Goal: Transaction & Acquisition: Purchase product/service

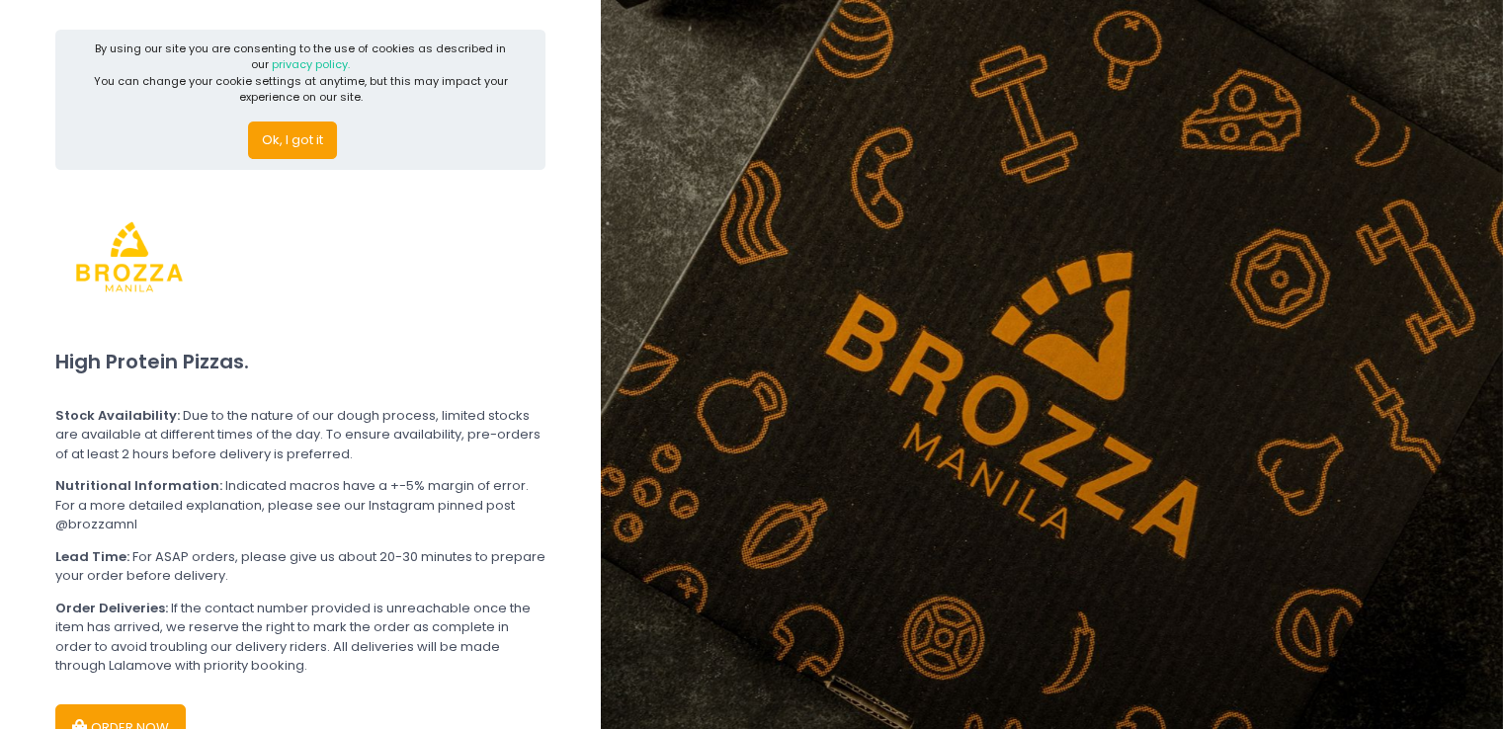
click at [304, 144] on button "Ok, I got it" at bounding box center [292, 141] width 89 height 38
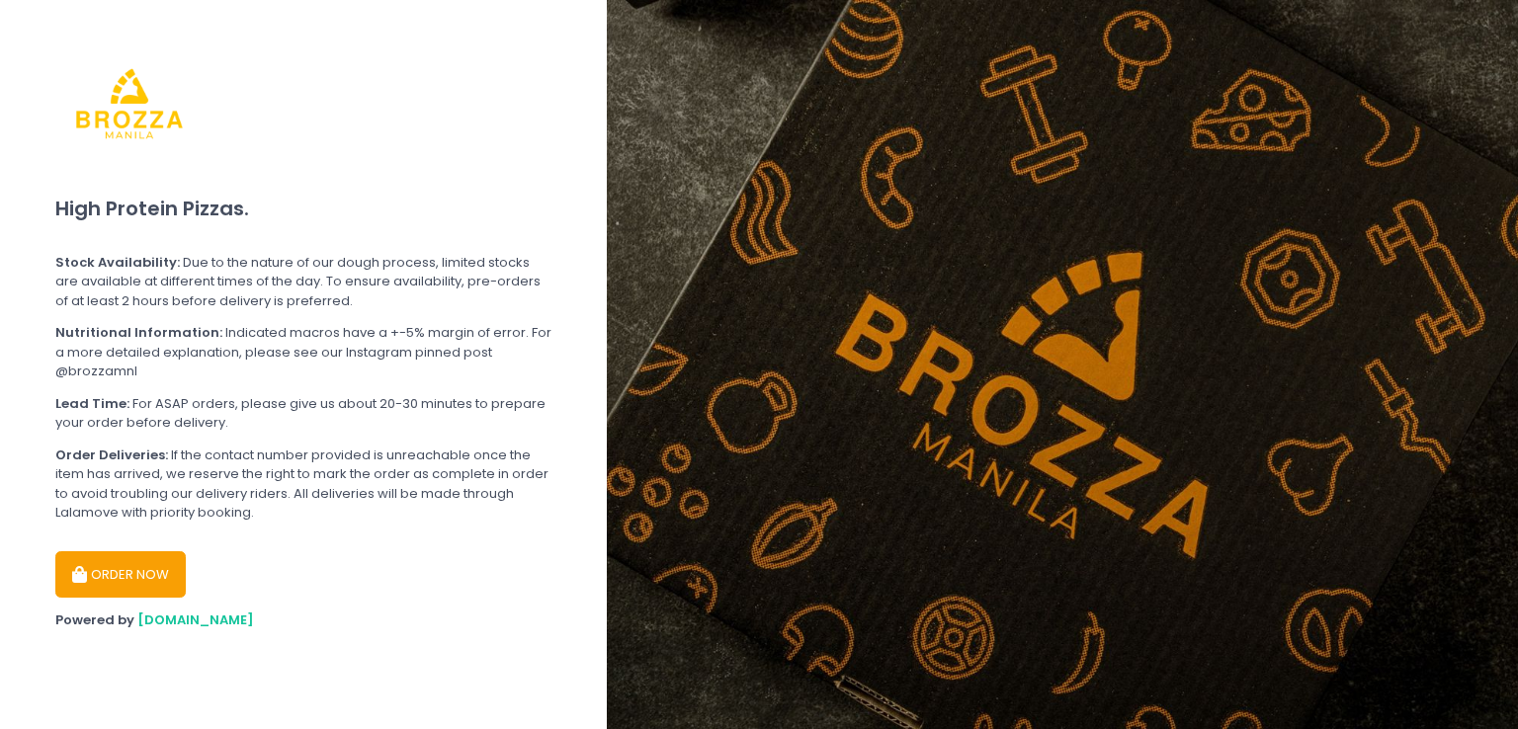
click at [138, 574] on button "ORDER NOW" at bounding box center [120, 574] width 130 height 47
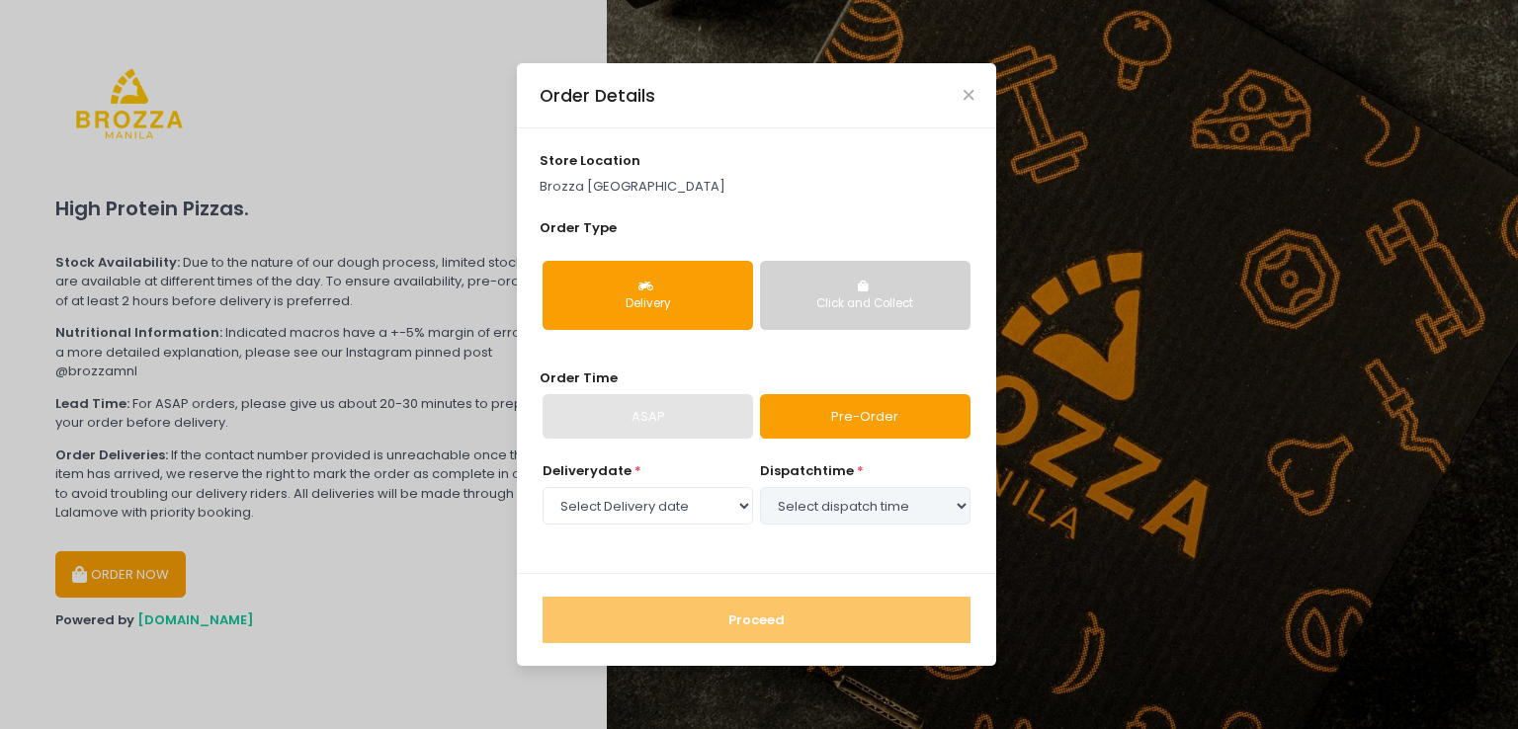
select select "[DATE]"
click at [894, 287] on button "Click and Collect" at bounding box center [865, 295] width 210 height 69
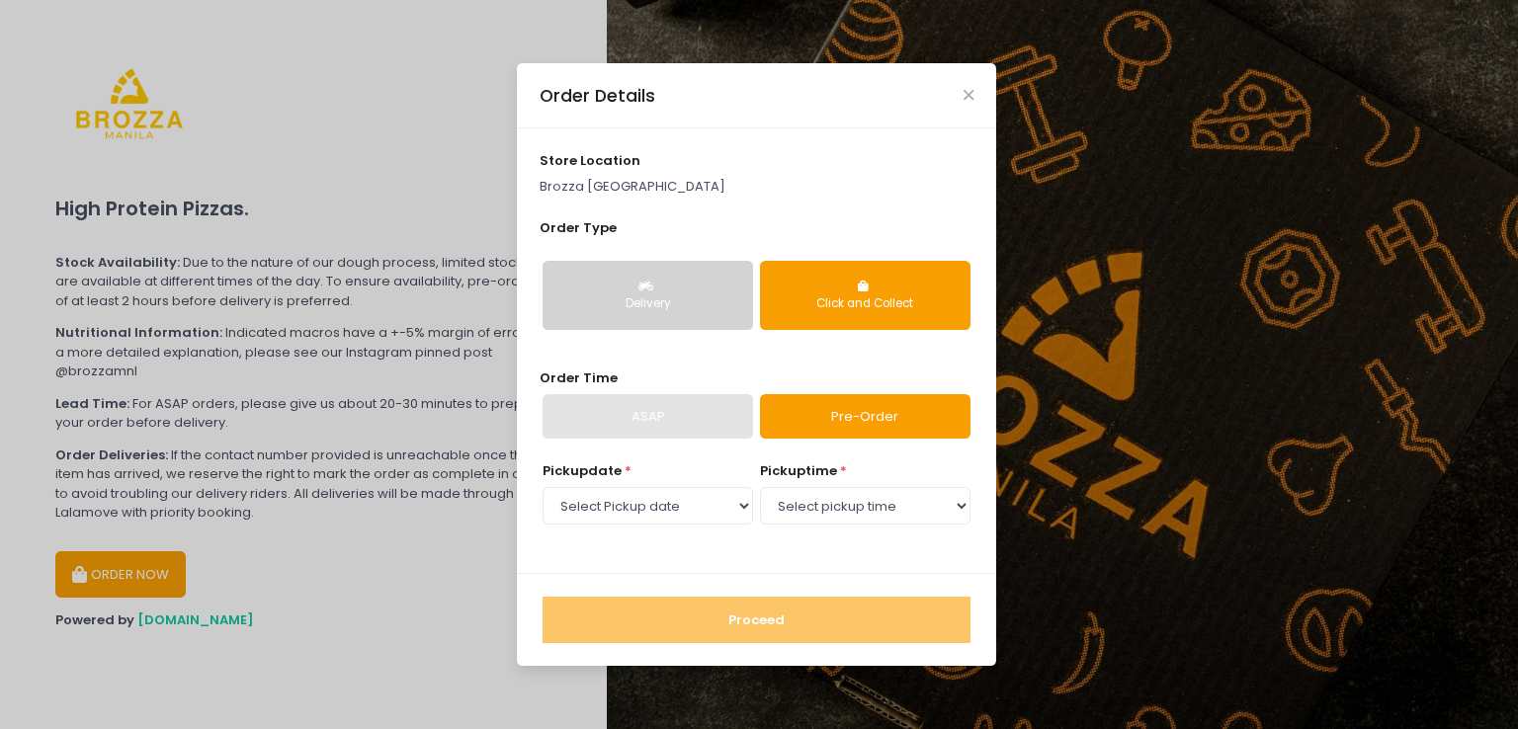
click at [627, 295] on div "Delivery" at bounding box center [647, 304] width 183 height 18
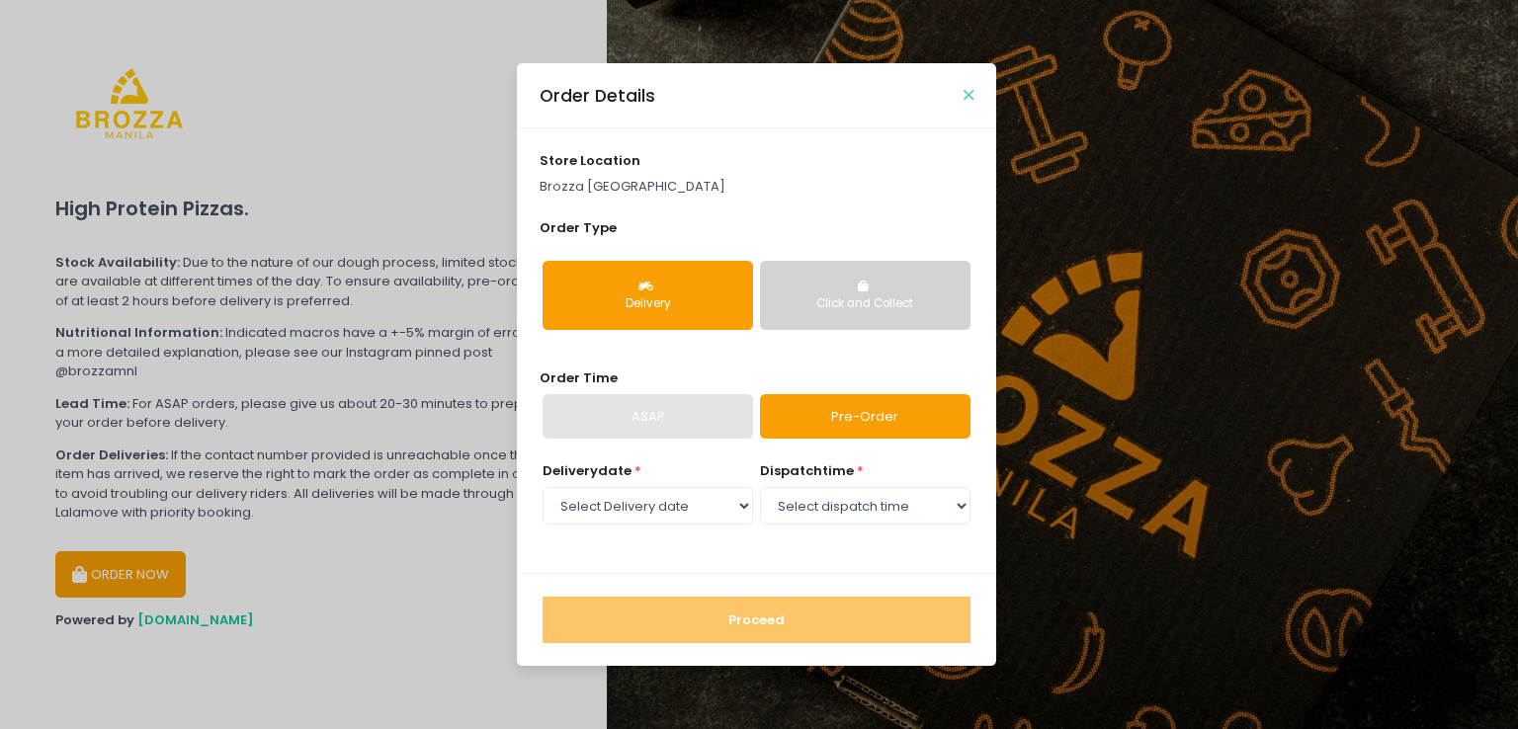
click at [971, 96] on icon "Close" at bounding box center [968, 95] width 10 height 15
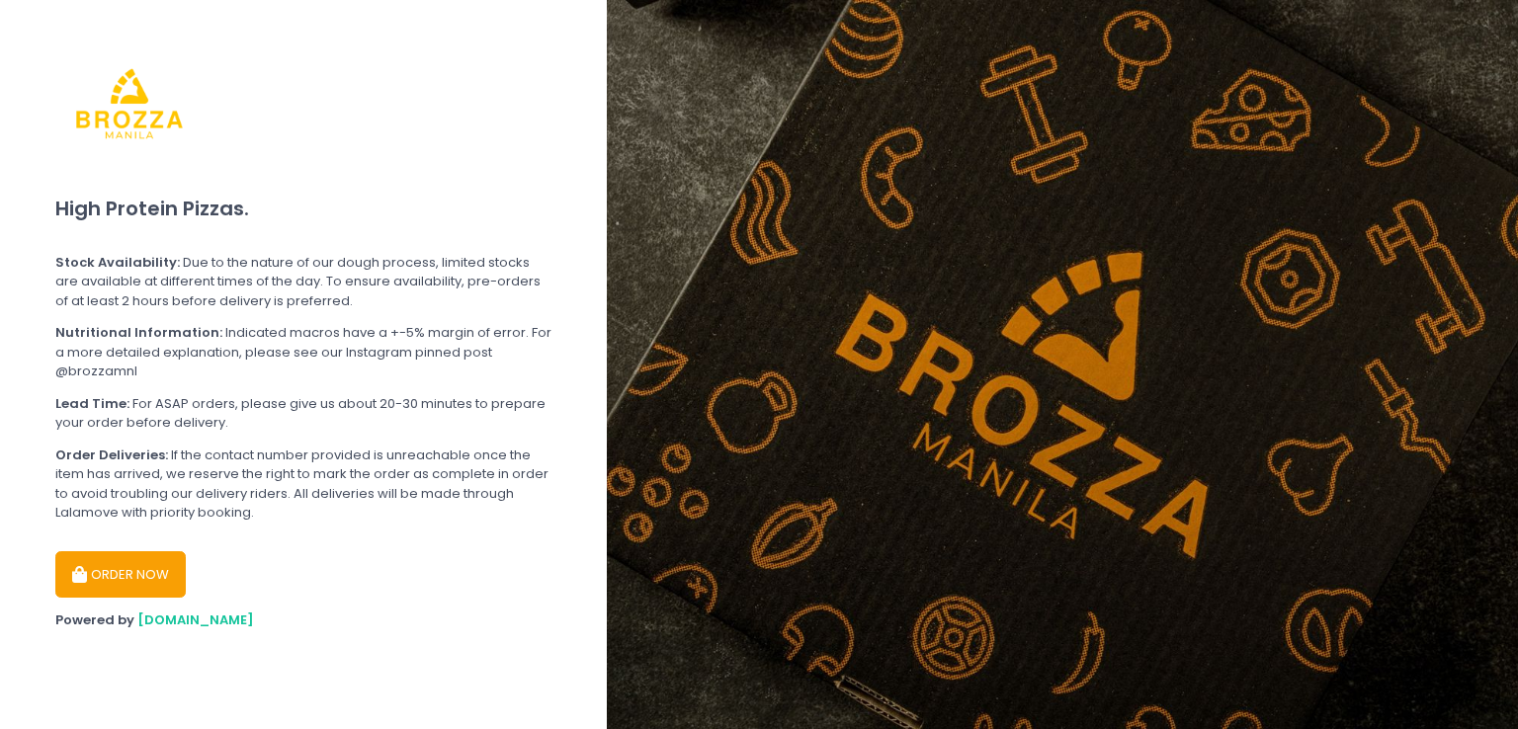
click at [129, 572] on button "ORDER NOW" at bounding box center [120, 574] width 130 height 47
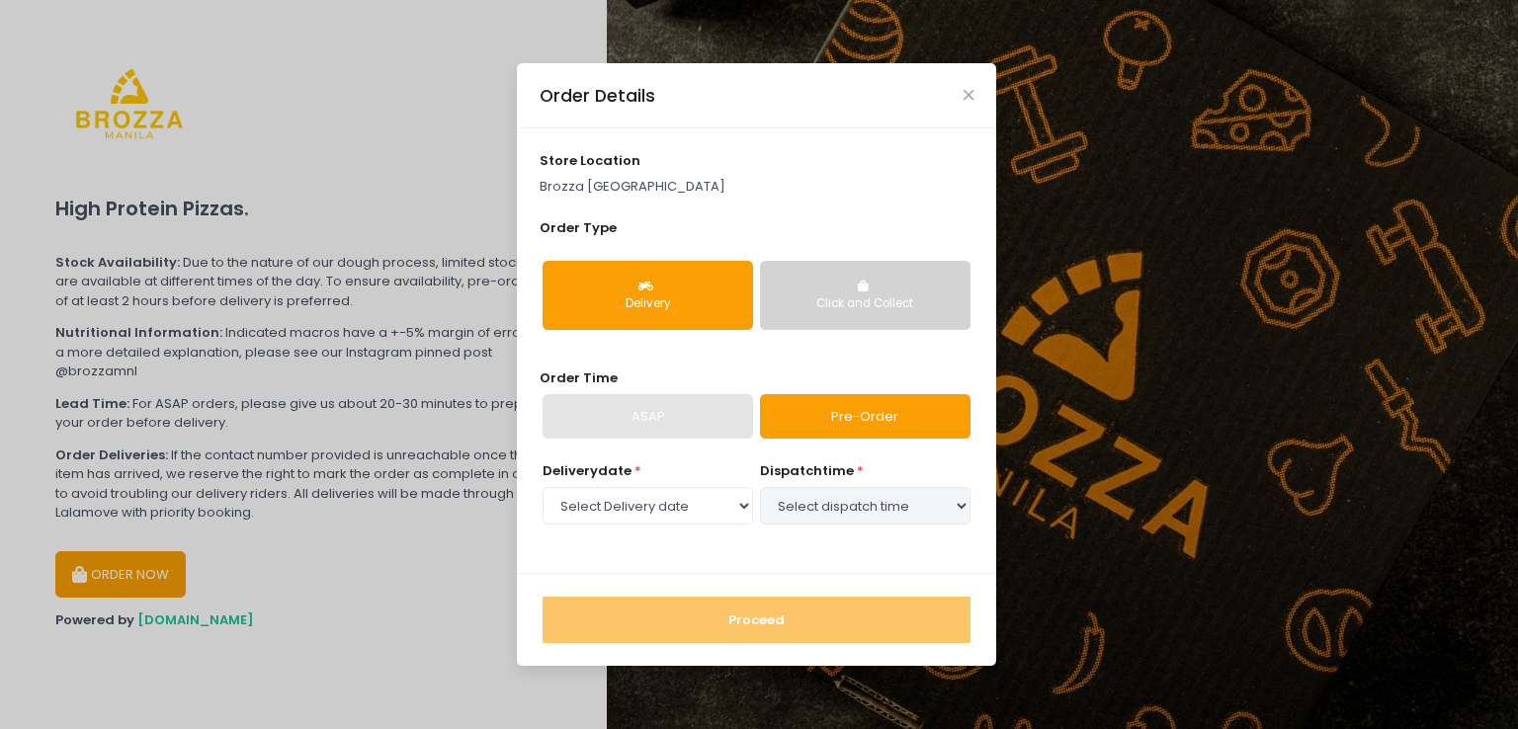
select select "[DATE]"
click at [877, 289] on button "Click and Collect" at bounding box center [865, 295] width 210 height 69
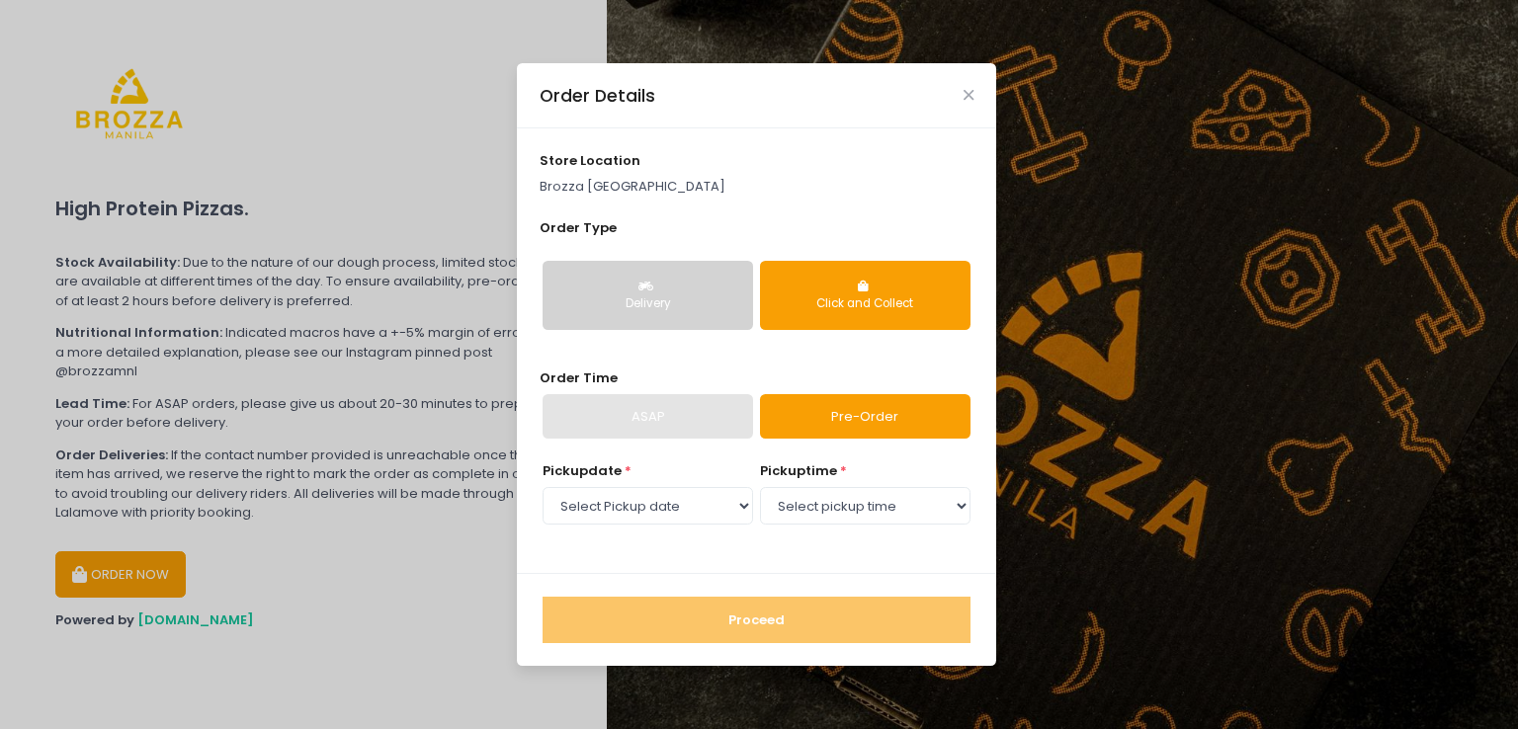
click at [665, 258] on div "Delivery Click and Collect" at bounding box center [756, 295] width 435 height 102
click at [650, 286] on icon "button" at bounding box center [648, 287] width 20 height 12
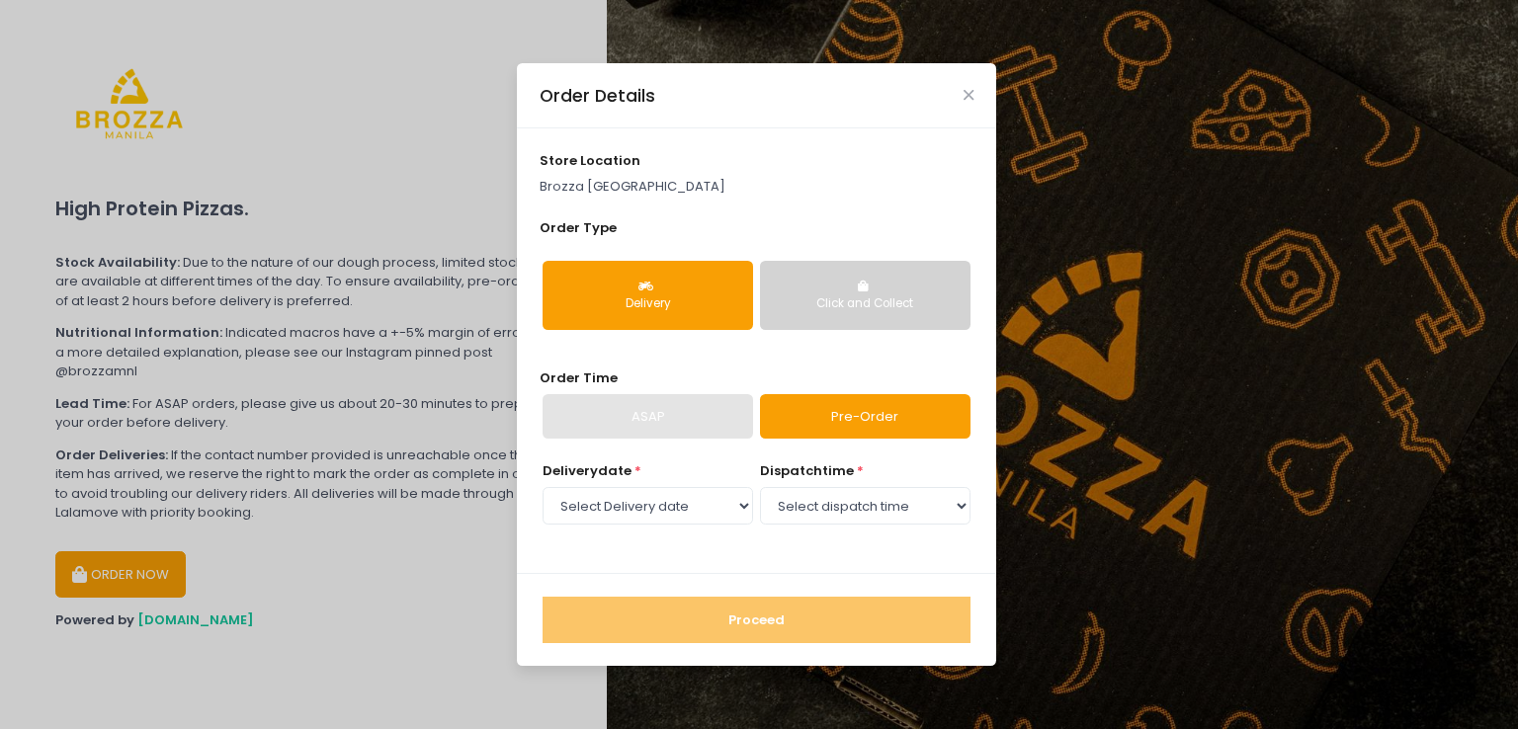
click at [870, 408] on link "Pre-Order" at bounding box center [865, 416] width 210 height 45
click at [731, 503] on select "Select Delivery date [DATE] [DATE] [DATE] [DATE] [DATE] [DATE] [DATE]" at bounding box center [647, 506] width 210 height 38
click at [542, 487] on select "Select Delivery date [DATE] [DATE] [DATE] [DATE] [DATE] [DATE] [DATE]" at bounding box center [647, 506] width 210 height 38
click at [871, 495] on select "Select dispatch time 12:00 PM - 12:30 PM 12:30 PM - 01:00 PM 01:00 PM - 01:30 P…" at bounding box center [865, 506] width 210 height 38
select select "15:30"
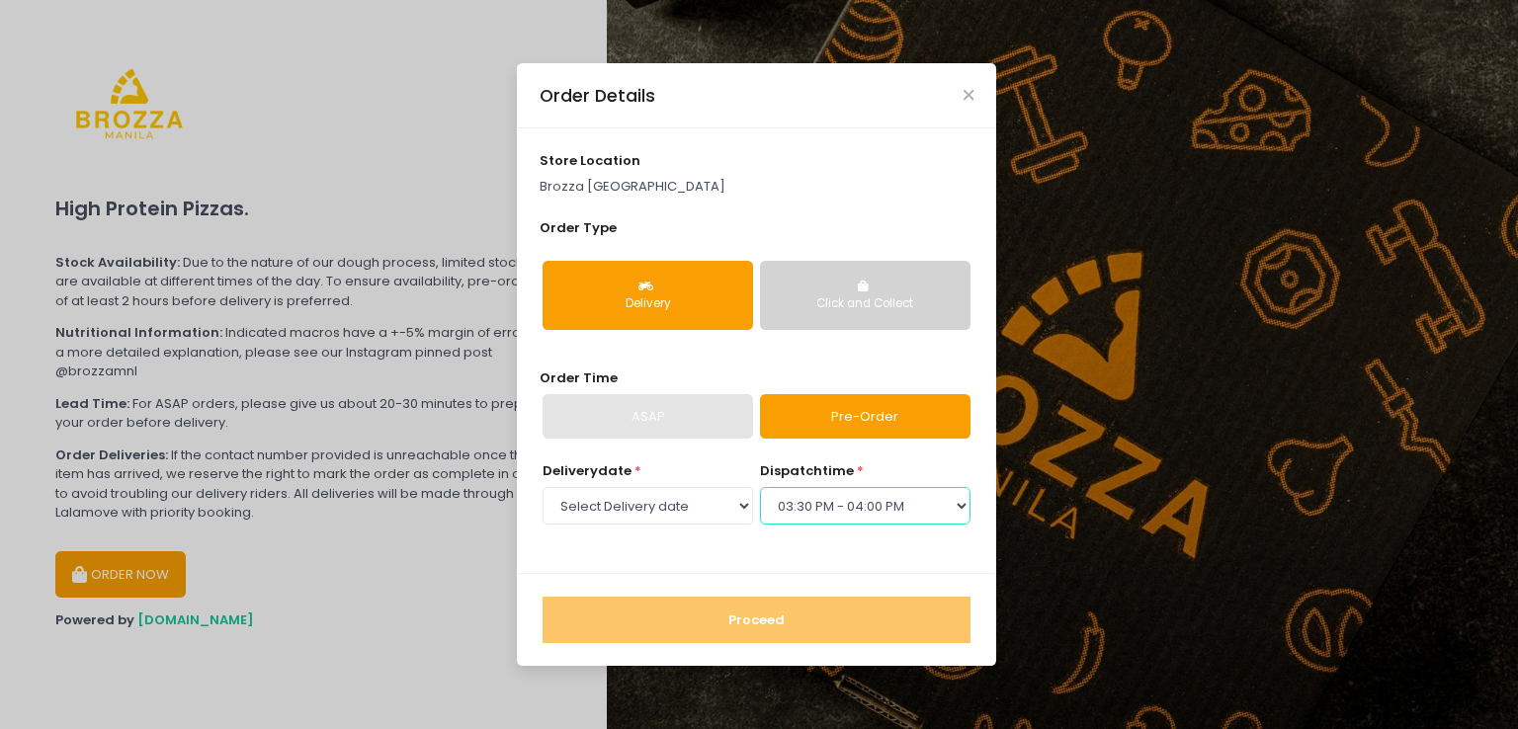
click at [760, 487] on select "Select dispatch time 12:00 PM - 12:30 PM 12:30 PM - 01:00 PM 01:00 PM - 01:30 P…" at bounding box center [865, 506] width 210 height 38
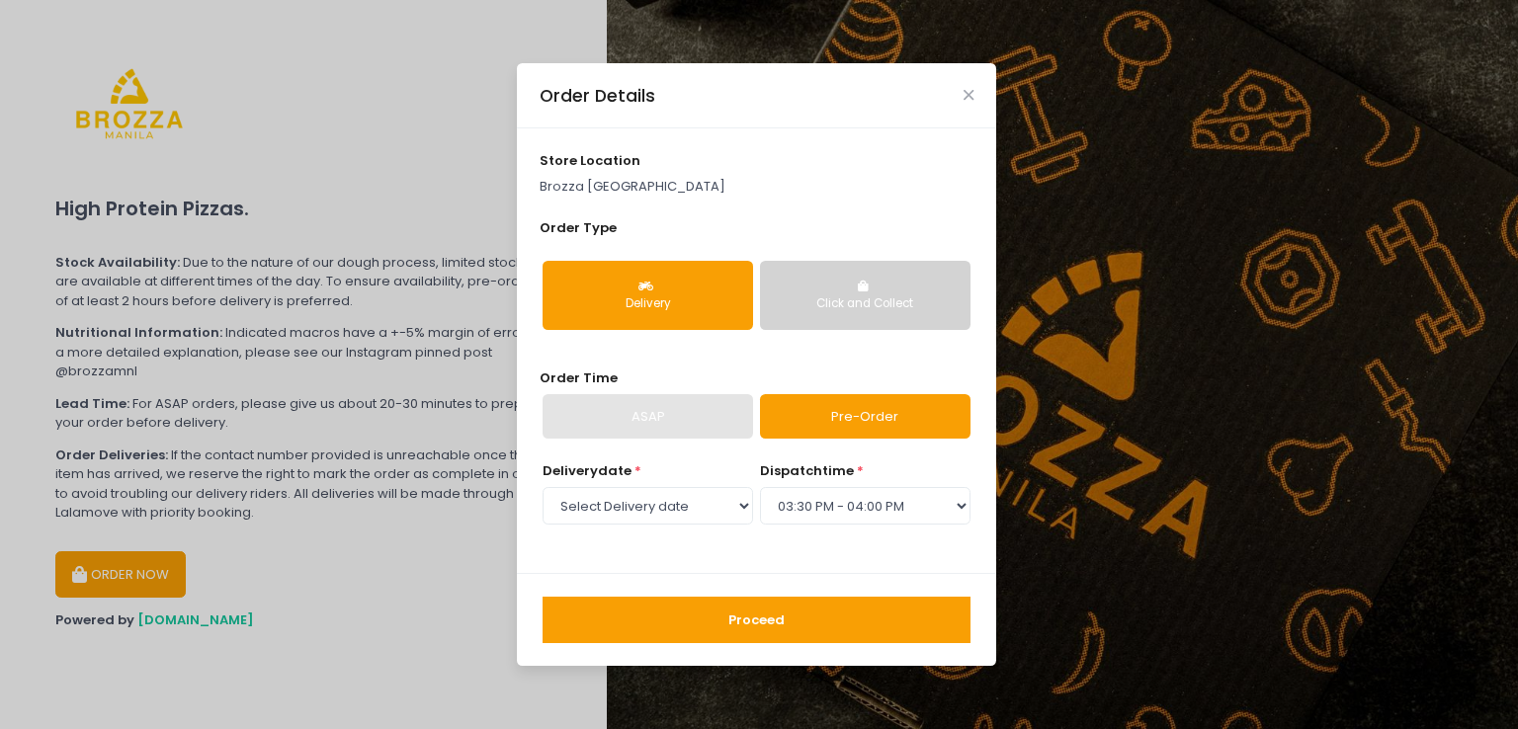
click at [782, 619] on button "Proceed" at bounding box center [756, 620] width 428 height 47
